Goal: Find specific page/section: Find specific page/section

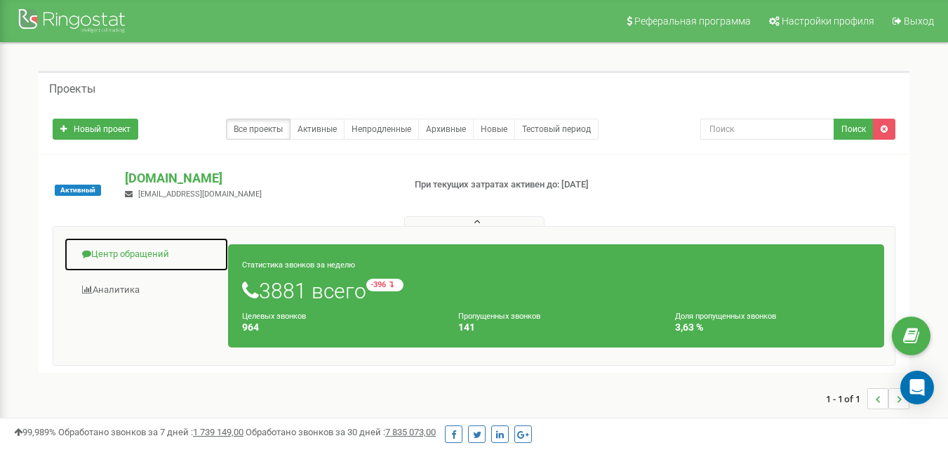
click at [137, 246] on link "Центр обращений" at bounding box center [146, 254] width 165 height 34
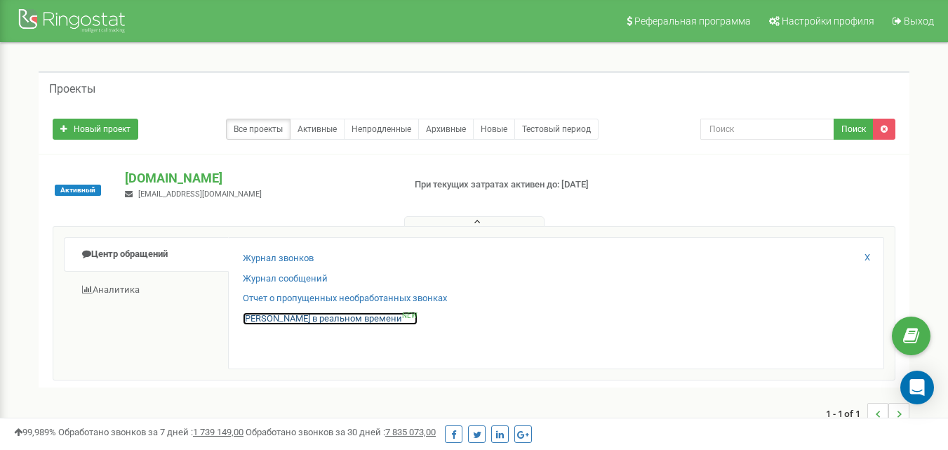
click at [314, 320] on link "Звонки в реальном времени NEW" at bounding box center [330, 318] width 175 height 13
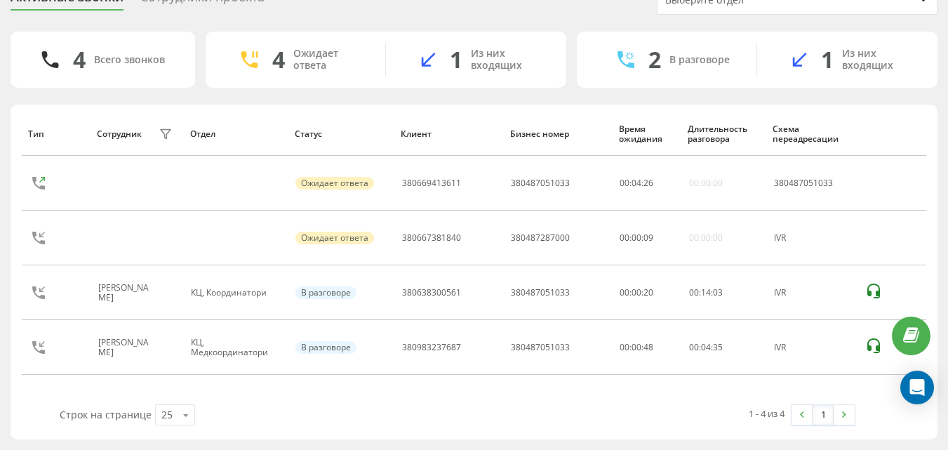
scroll to position [67, 0]
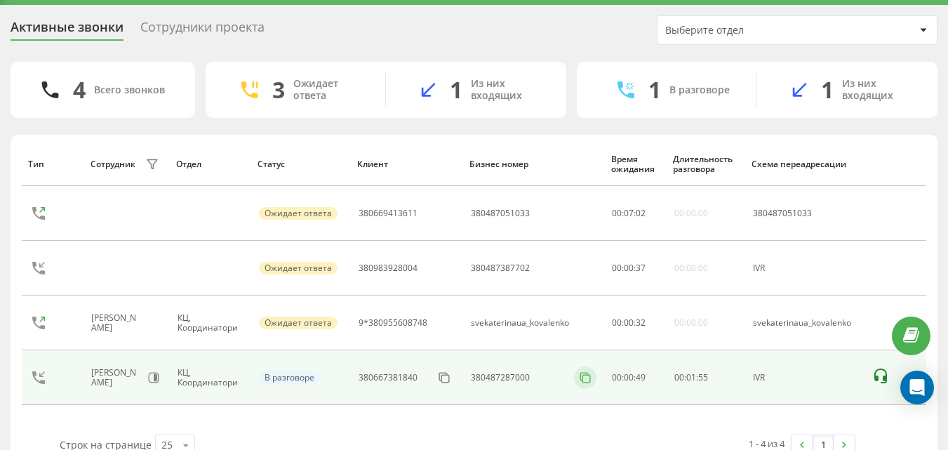
scroll to position [67, 0]
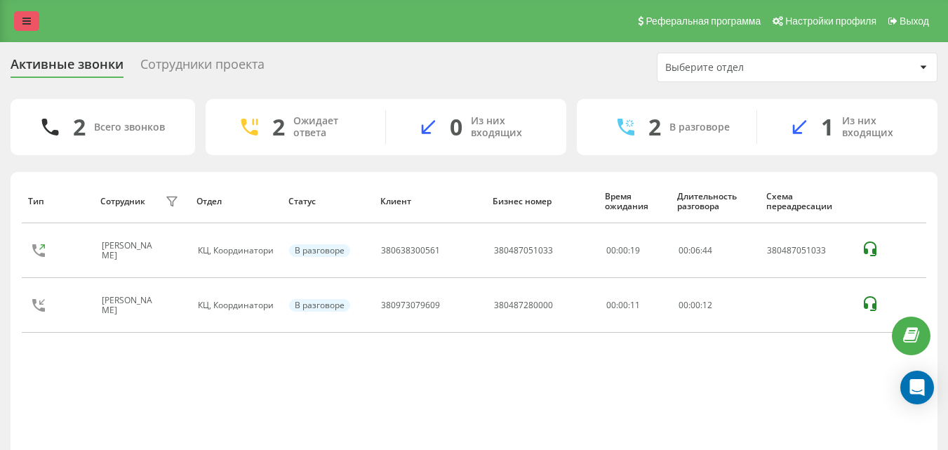
click at [32, 27] on link at bounding box center [26, 21] width 25 height 20
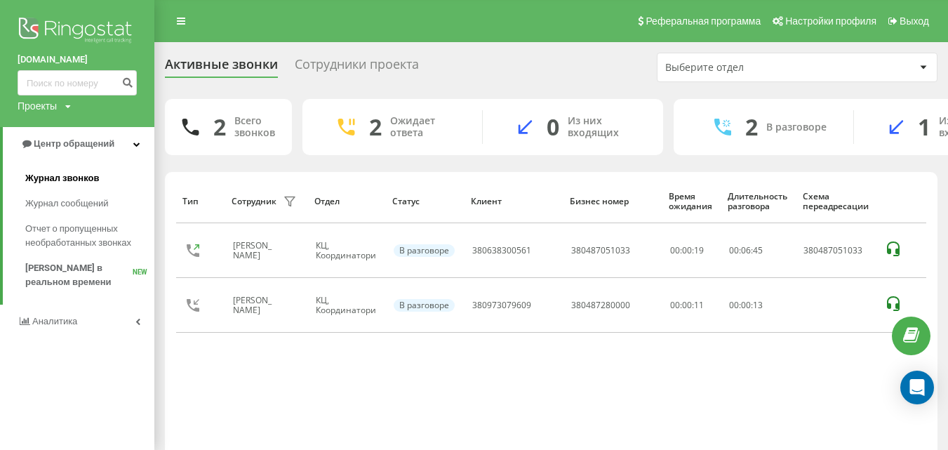
click at [50, 170] on link "Журнал звонков" at bounding box center [89, 178] width 129 height 25
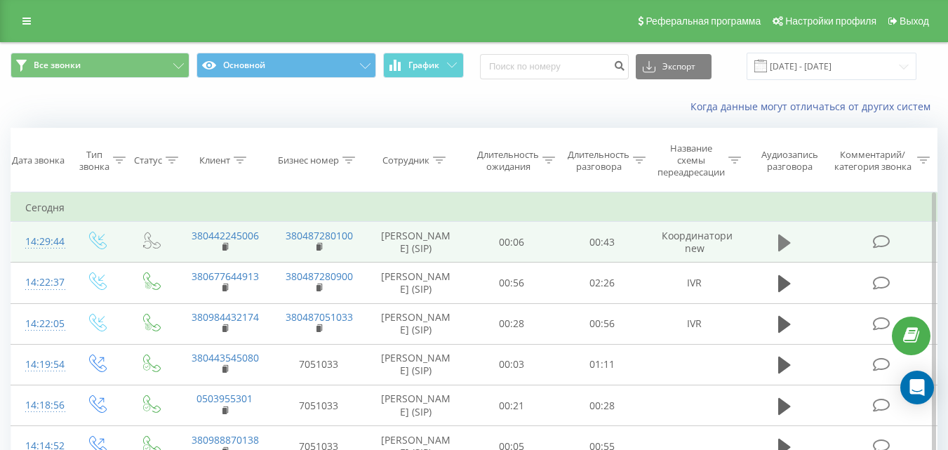
click at [785, 251] on icon at bounding box center [784, 242] width 13 height 17
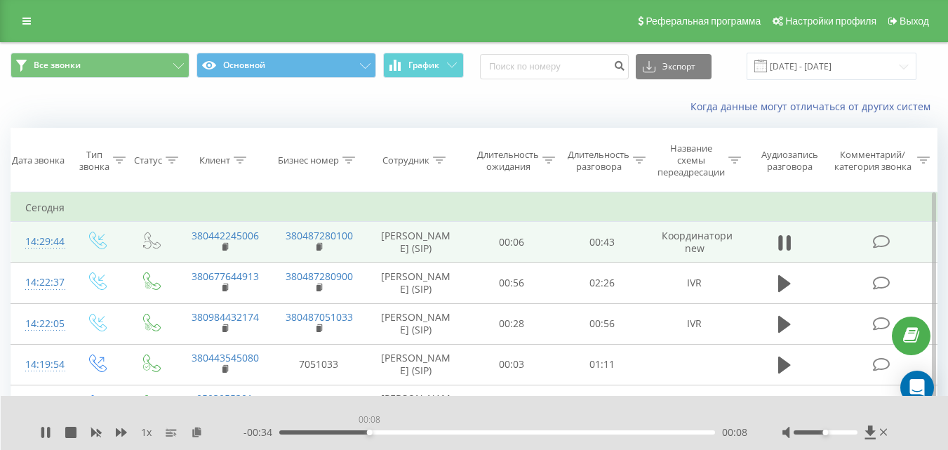
click at [369, 431] on div "00:08" at bounding box center [497, 432] width 436 height 4
click at [385, 432] on div "00:10" at bounding box center [497, 432] width 436 height 4
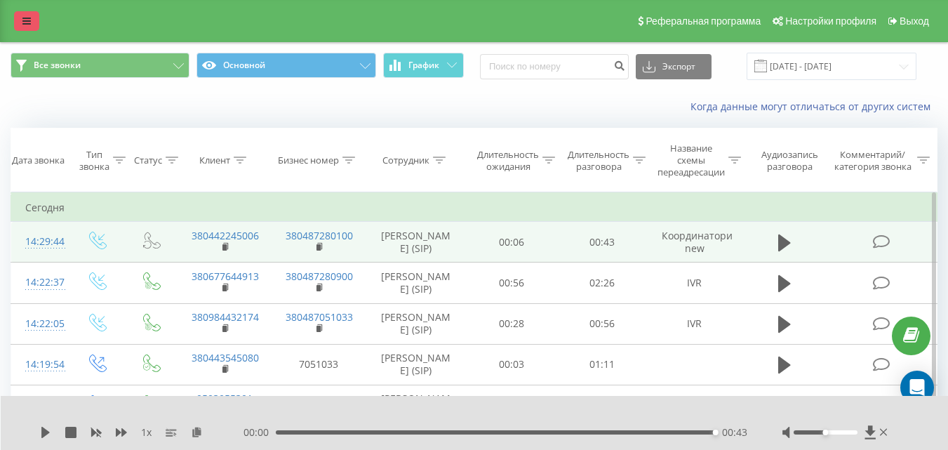
click at [15, 29] on link at bounding box center [26, 21] width 25 height 20
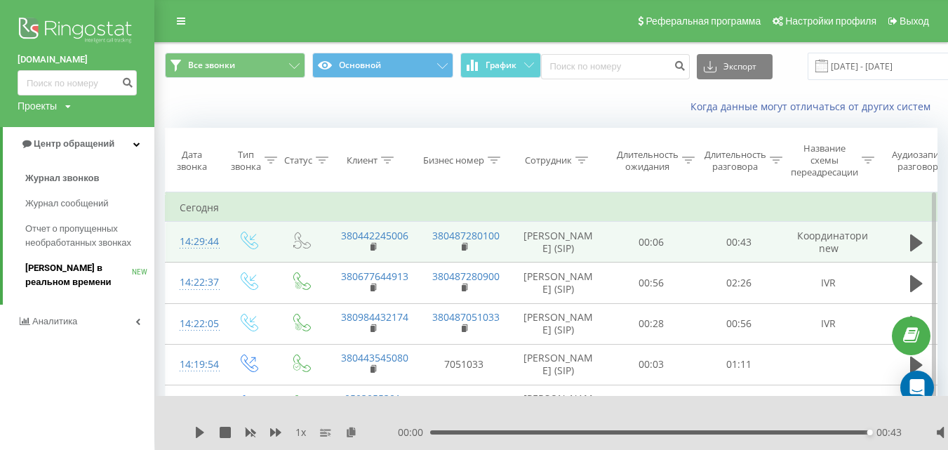
click at [53, 277] on span "[PERSON_NAME] в реальном времени" at bounding box center [78, 275] width 107 height 28
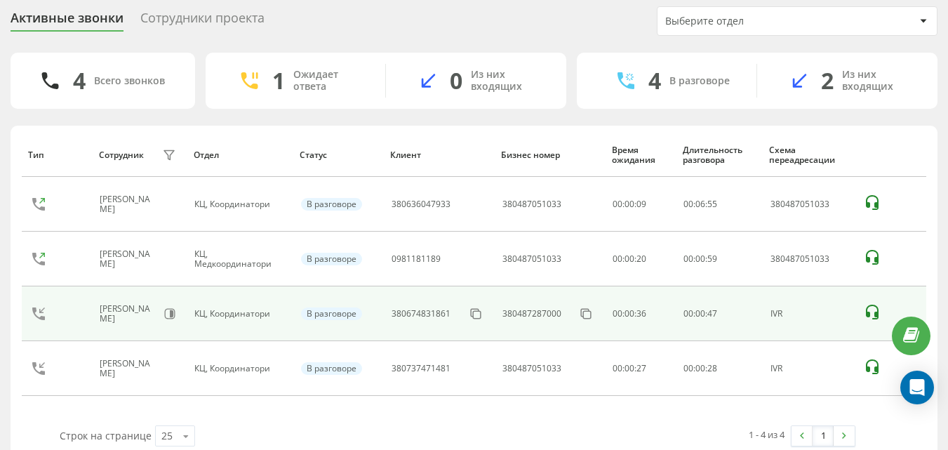
scroll to position [67, 0]
